Goal: Answer question/provide support: Share knowledge or assist other users

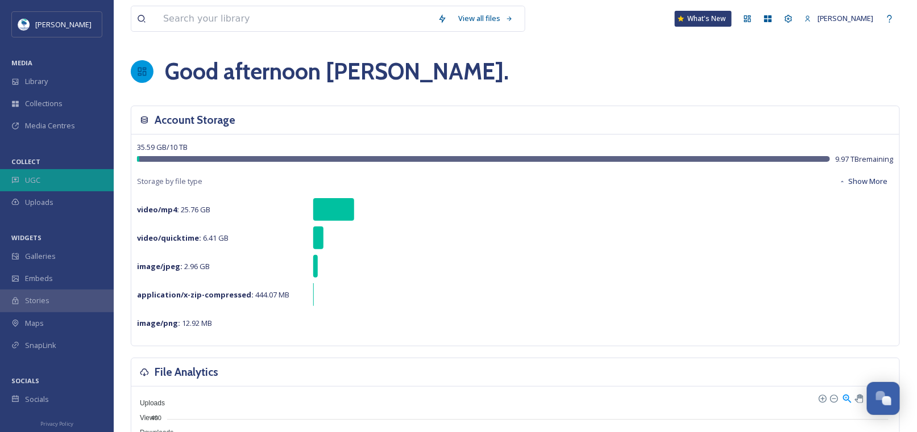
click at [43, 175] on div "UGC" at bounding box center [57, 180] width 114 height 22
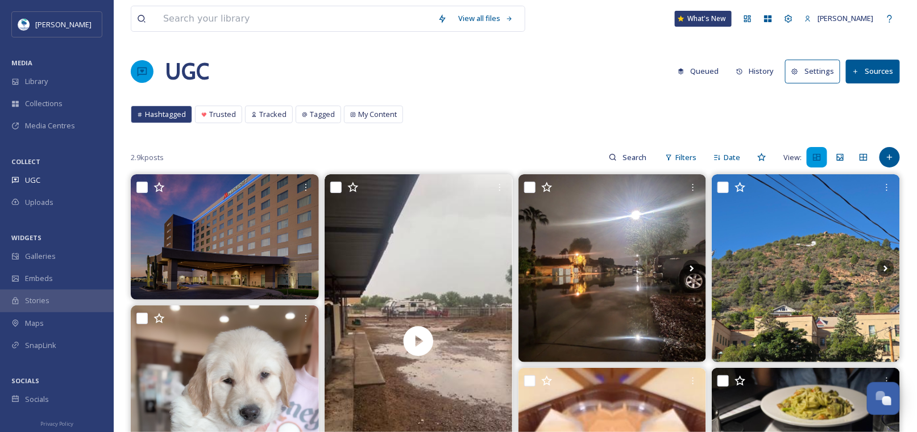
click at [760, 68] on button "History" at bounding box center [754, 71] width 49 height 22
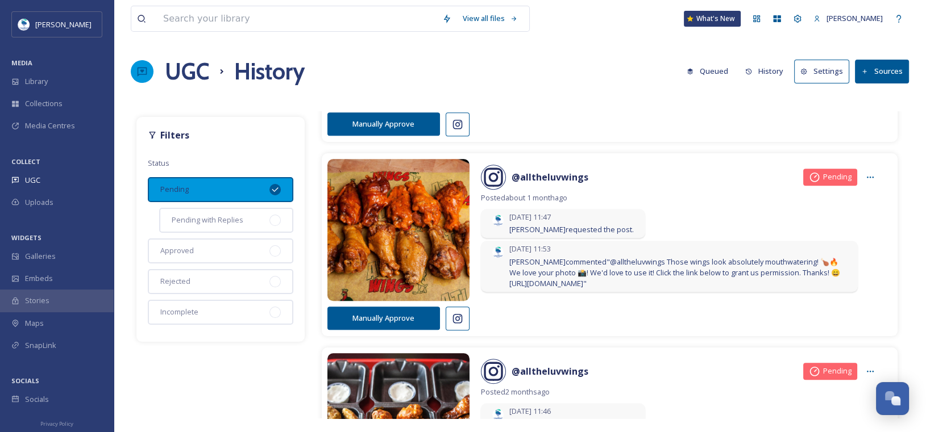
scroll to position [1136, 0]
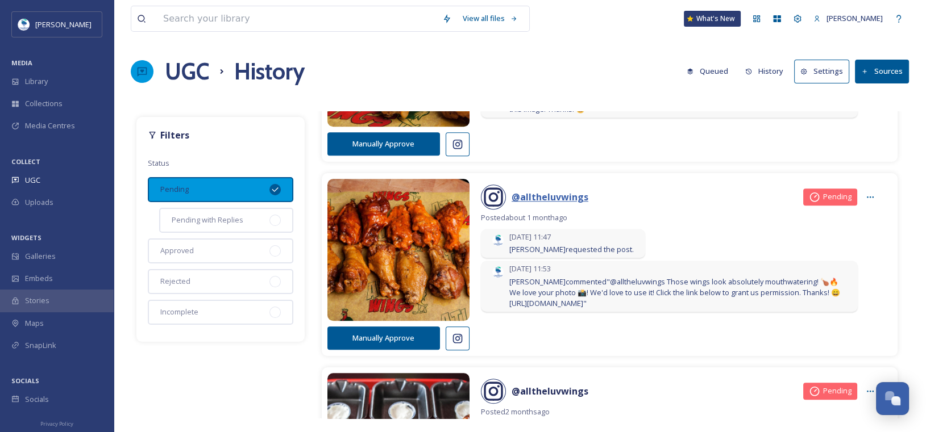
click at [558, 201] on strong "@ alltheluvwings" at bounding box center [549, 197] width 77 height 13
click at [865, 197] on icon at bounding box center [869, 197] width 9 height 9
click at [686, 153] on div "Manually Approve @ alltheluvwings Pending Posted [DATE] [DATE] 11:54 [PERSON_NA…" at bounding box center [609, 71] width 564 height 172
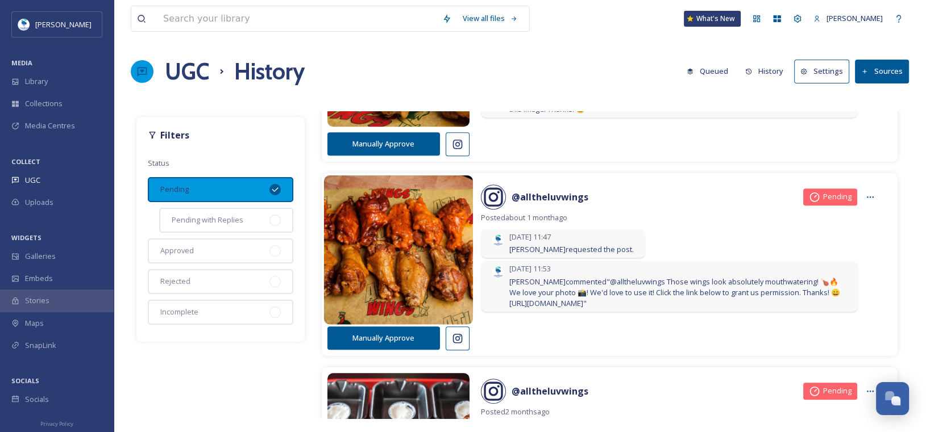
click at [404, 252] on img at bounding box center [398, 249] width 149 height 179
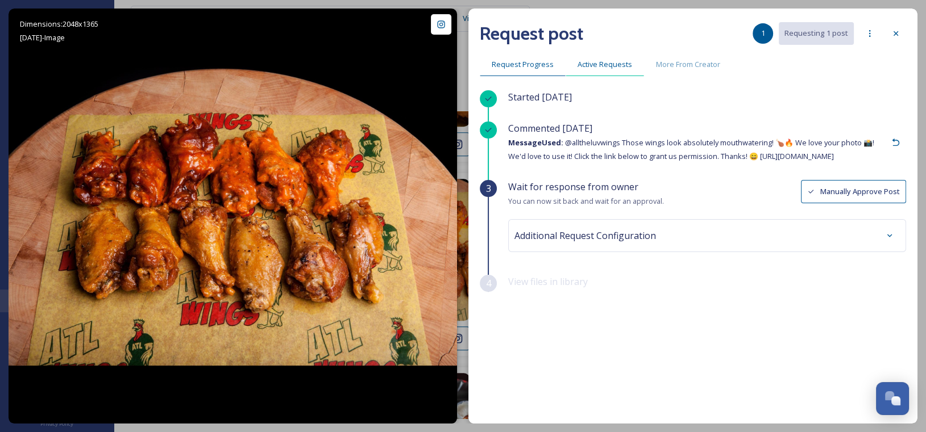
click at [617, 65] on span "Active Requests" at bounding box center [604, 64] width 55 height 11
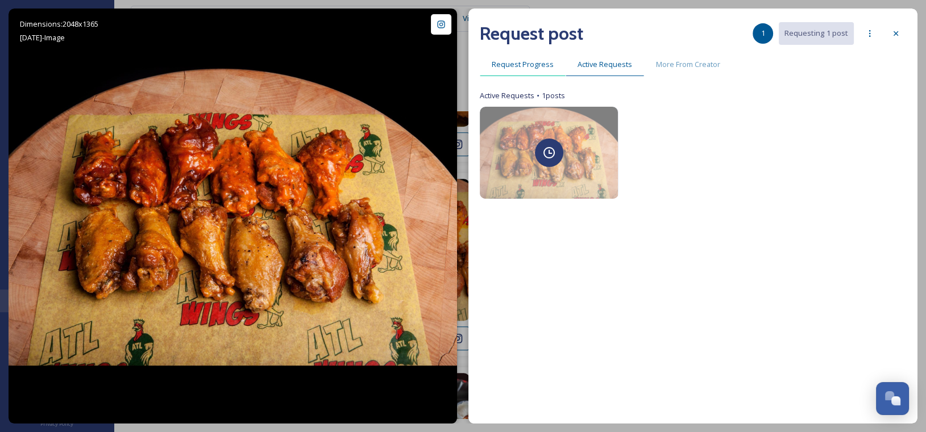
click at [522, 66] on span "Request Progress" at bounding box center [522, 64] width 62 height 11
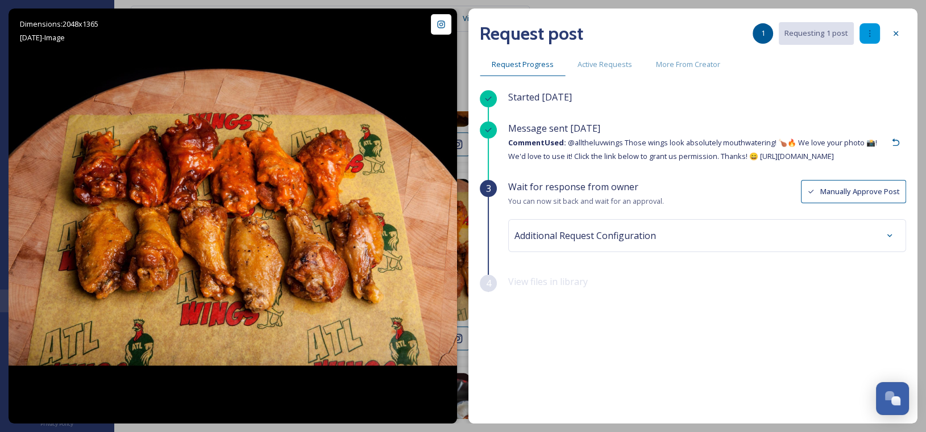
click at [865, 32] on icon at bounding box center [869, 33] width 9 height 9
click at [899, 32] on icon at bounding box center [895, 33] width 9 height 9
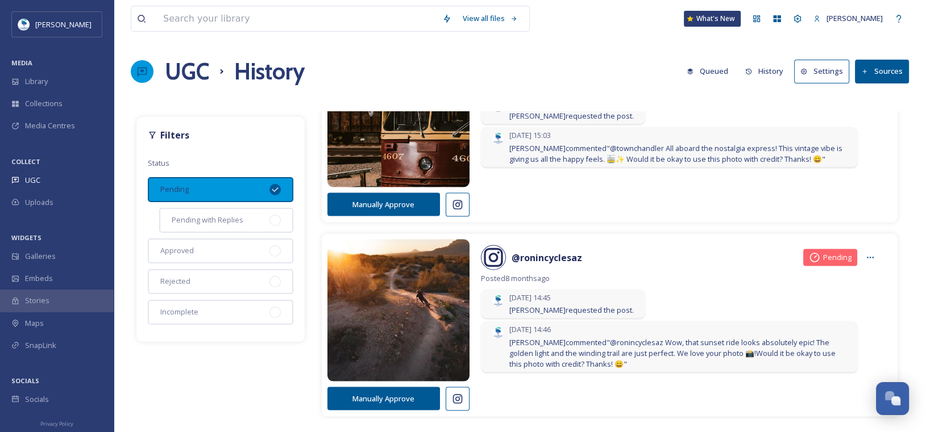
scroll to position [7499, 0]
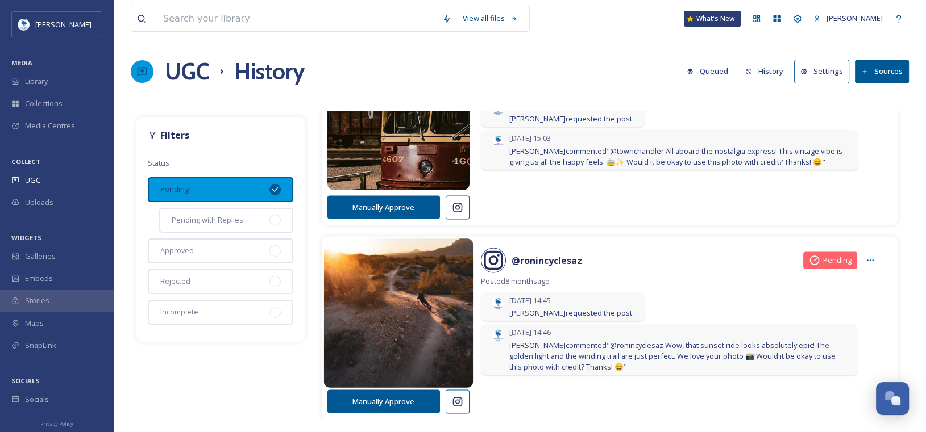
click at [401, 298] on img at bounding box center [398, 312] width 149 height 179
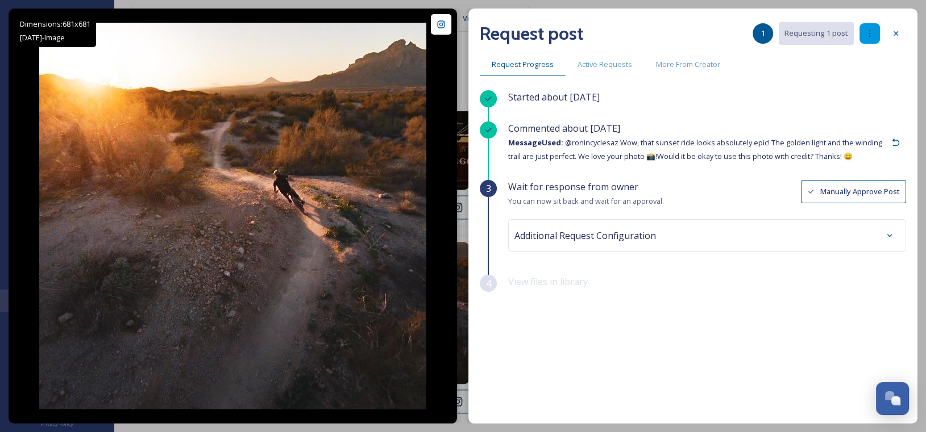
click at [861, 35] on div at bounding box center [869, 33] width 20 height 20
click at [681, 22] on div "Request post 1 Requesting 1 post" at bounding box center [693, 33] width 426 height 27
click at [606, 64] on span "Active Requests" at bounding box center [604, 64] width 55 height 11
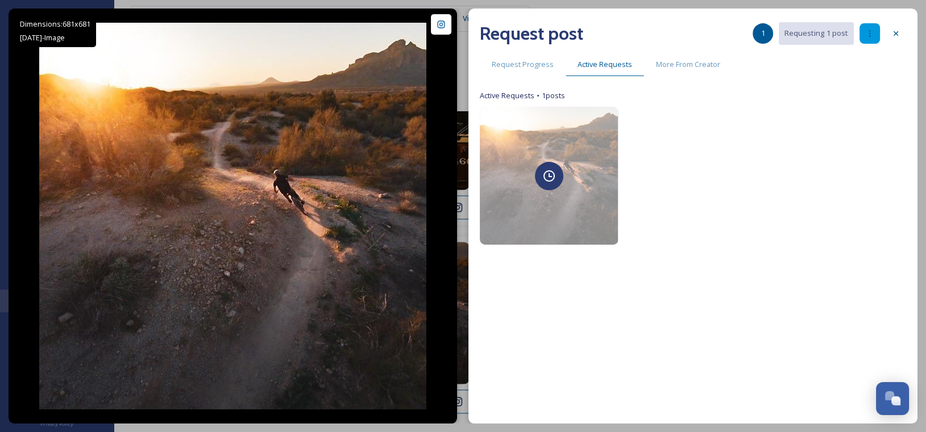
click at [868, 34] on icon at bounding box center [869, 33] width 9 height 9
click at [897, 35] on icon at bounding box center [895, 33] width 9 height 9
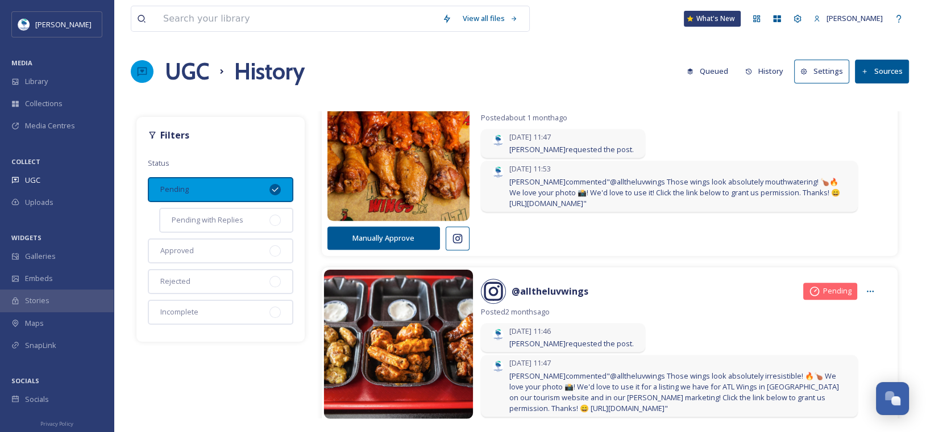
scroll to position [1135, 0]
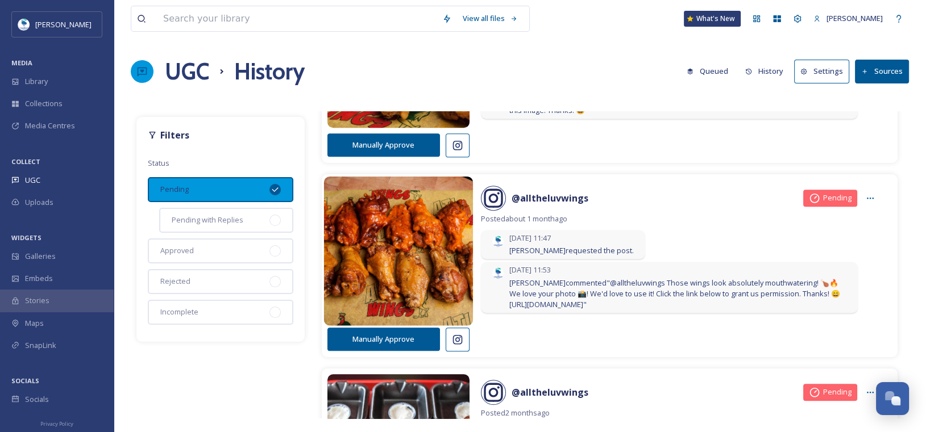
click at [400, 244] on img at bounding box center [398, 250] width 149 height 179
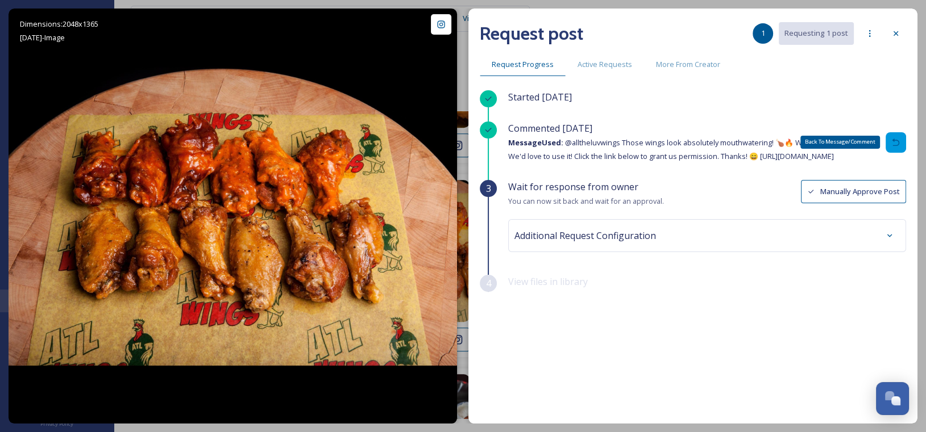
click at [894, 144] on icon at bounding box center [895, 142] width 9 height 9
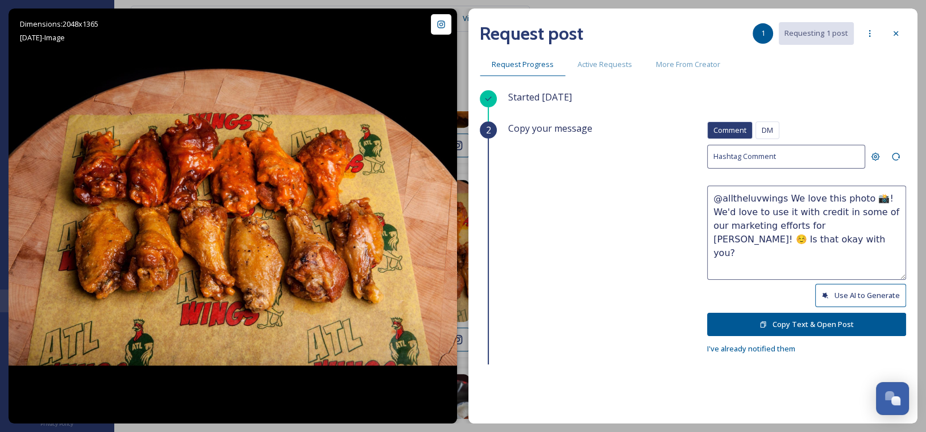
click at [828, 295] on button "Use AI to Generate" at bounding box center [860, 295] width 91 height 23
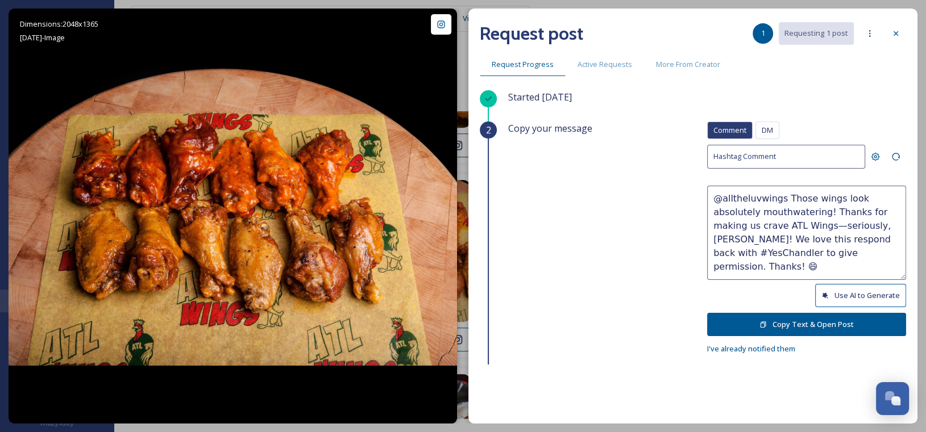
click at [746, 252] on textarea "@alltheluvwings Those wings look absolutely mouthwatering! Thanks for making us…" at bounding box center [806, 233] width 199 height 94
type textarea "@alltheluvwings Those wings look absolutely mouthwatering! Thanks for making us…"
click at [777, 324] on button "Copy Text & Open Post" at bounding box center [806, 324] width 199 height 23
